Goal: Navigation & Orientation: Find specific page/section

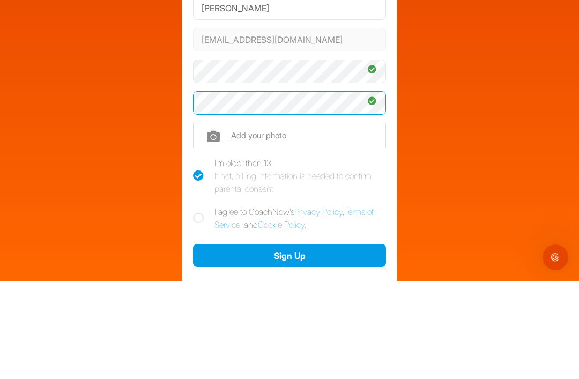
scroll to position [54, 0]
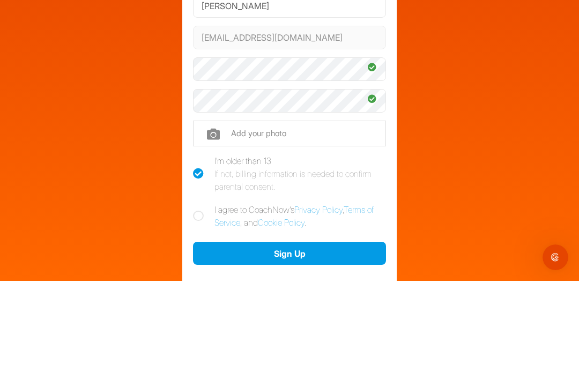
click at [314, 219] on input "file" at bounding box center [289, 232] width 193 height 26
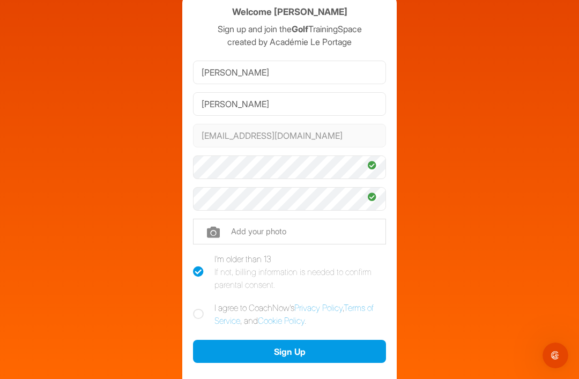
click at [307, 340] on button "Sign Up" at bounding box center [289, 351] width 193 height 23
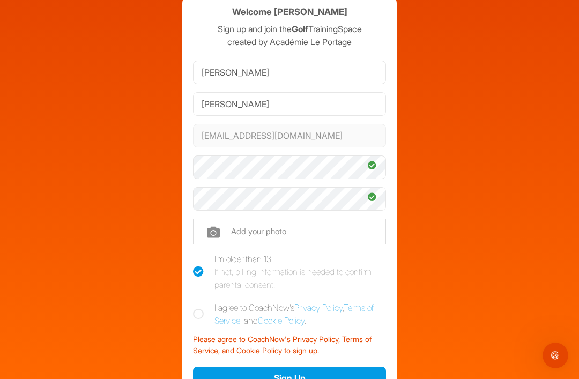
click at [201, 309] on icon at bounding box center [198, 314] width 11 height 11
click at [200, 301] on input "I agree to CoachNow's Privacy Policy , Terms of Service , and Cookie Policy ." at bounding box center [196, 304] width 7 height 7
checkbox input "true"
click at [277, 367] on button "Sign Up" at bounding box center [289, 378] width 193 height 23
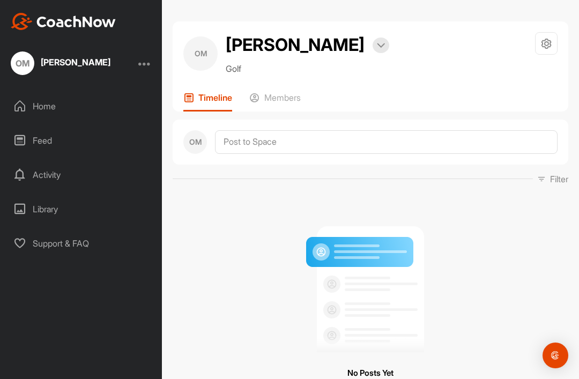
click at [290, 94] on p "Members" at bounding box center [282, 97] width 36 height 11
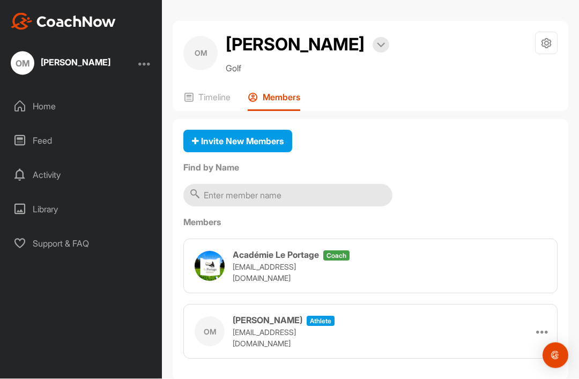
scroll to position [34, 0]
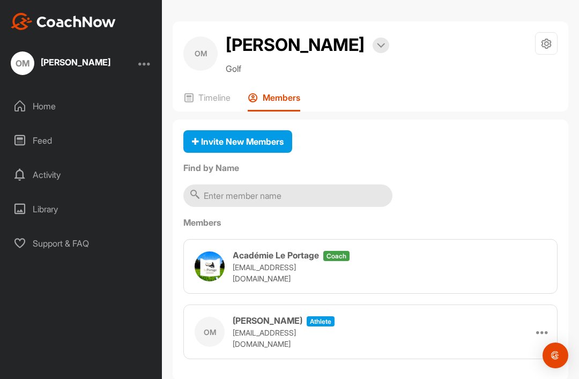
click at [227, 53] on div "OM Olivier Martinez Bookings Golf Space Settings Your Notifications Leave Space…" at bounding box center [371, 66] width 396 height 90
click at [223, 92] on div "Timeline" at bounding box center [206, 101] width 47 height 19
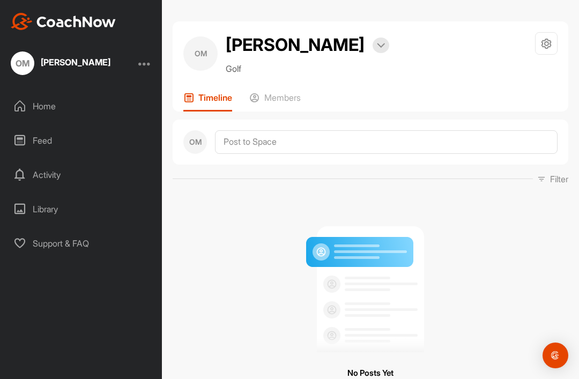
click at [262, 92] on div "Members" at bounding box center [274, 101] width 51 height 19
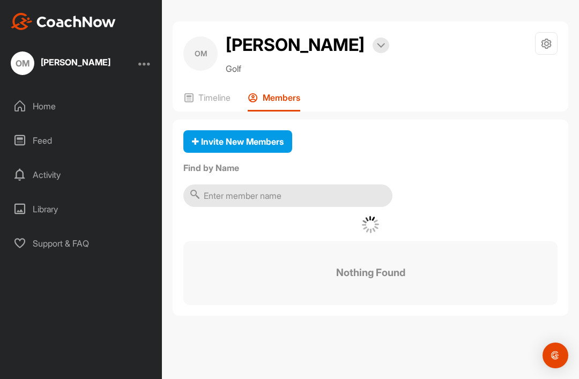
click at [204, 101] on p "Timeline" at bounding box center [214, 97] width 32 height 11
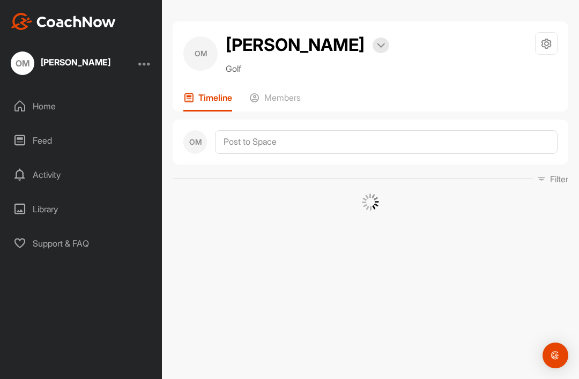
click at [550, 43] on icon at bounding box center [547, 44] width 12 height 12
click at [163, 74] on div "OM Olivier Martinez Bookings Golf Space Settings Your Notifications Leave Space…" at bounding box center [370, 120] width 417 height 198
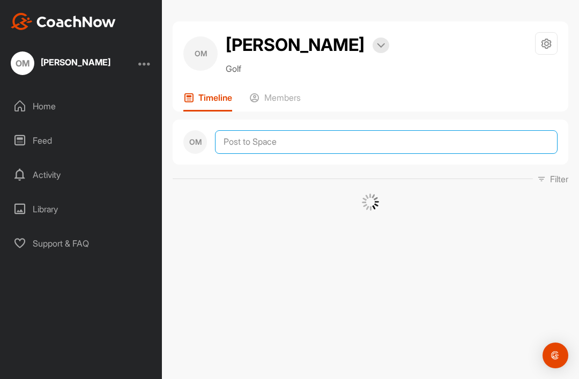
click at [460, 143] on textarea at bounding box center [386, 142] width 343 height 24
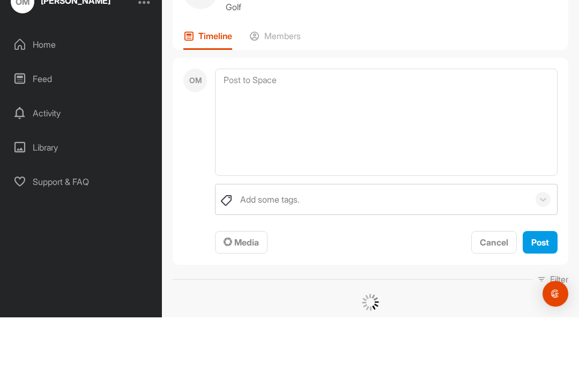
click at [190, 130] on div "OM" at bounding box center [195, 223] width 24 height 186
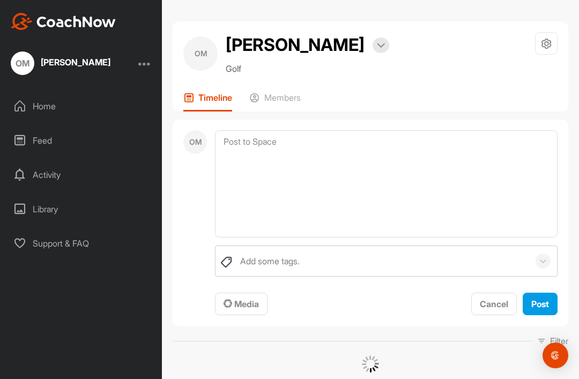
click at [250, 92] on div "Members" at bounding box center [274, 101] width 51 height 19
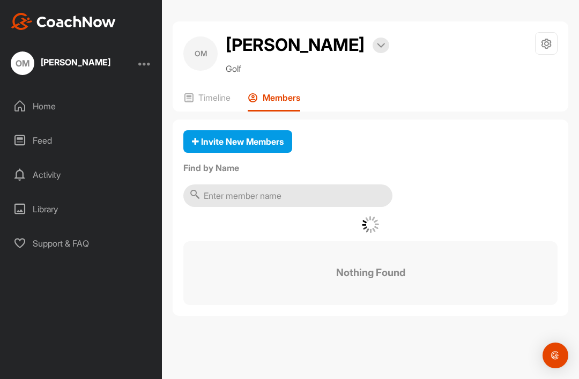
click at [191, 92] on icon at bounding box center [188, 97] width 11 height 11
